Goal: Task Accomplishment & Management: Manage account settings

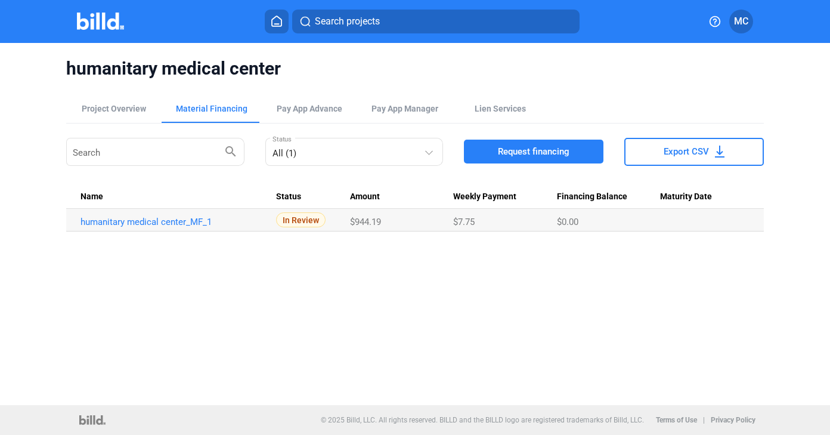
click at [737, 27] on span "MC" at bounding box center [741, 21] width 14 height 14
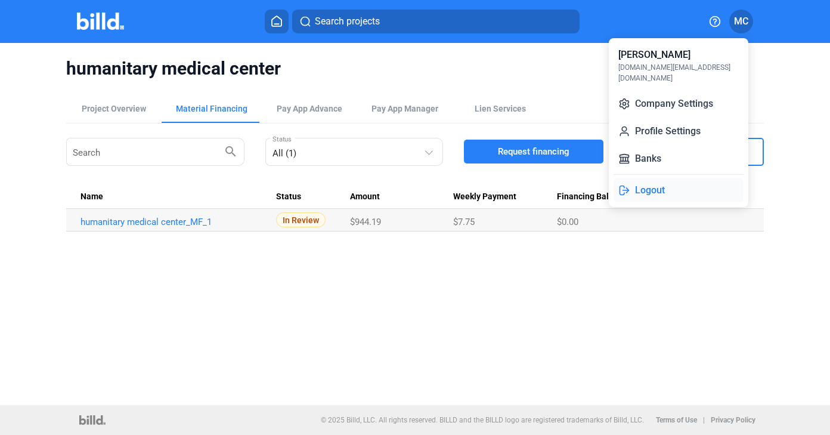
click at [639, 179] on button "Logout" at bounding box center [678, 190] width 130 height 24
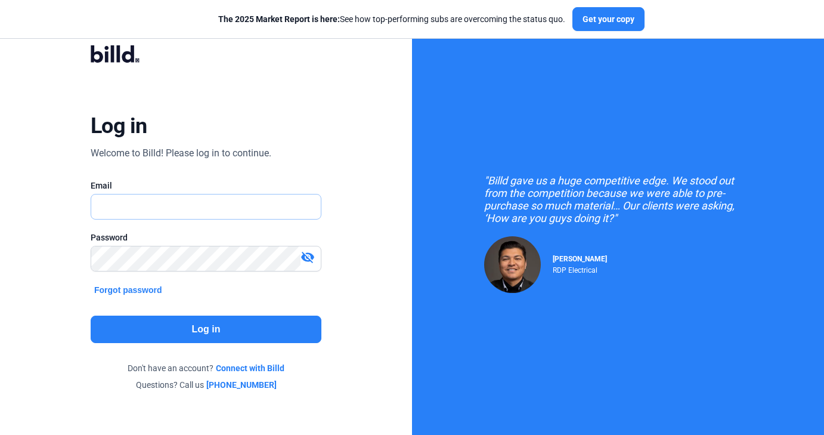
type input "[DOMAIN_NAME][EMAIL_ADDRESS][DOMAIN_NAME]"
click at [179, 329] on button "Log in" at bounding box center [206, 328] width 231 height 27
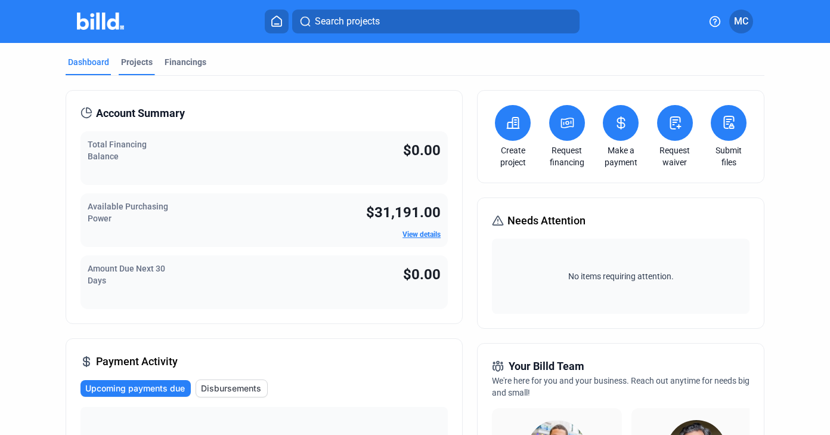
click at [140, 62] on div "Projects" at bounding box center [137, 62] width 32 height 12
